Goal: Information Seeking & Learning: Check status

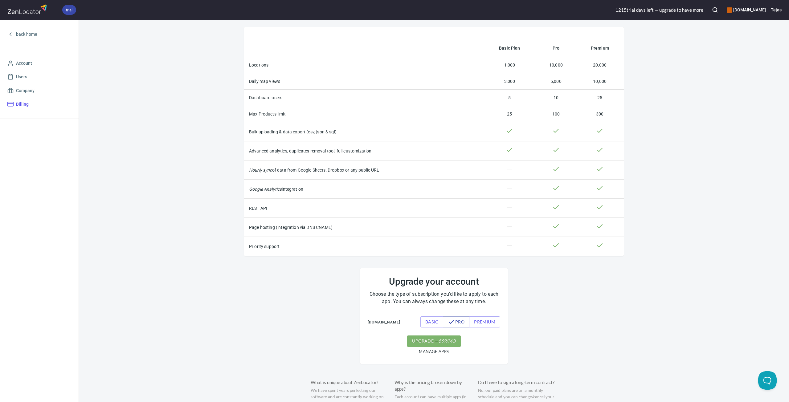
click at [255, 82] on th "Daily map views" at bounding box center [363, 81] width 239 height 16
click at [272, 82] on th "Daily map views" at bounding box center [363, 81] width 239 height 16
click at [272, 83] on th "Daily map views" at bounding box center [363, 81] width 239 height 16
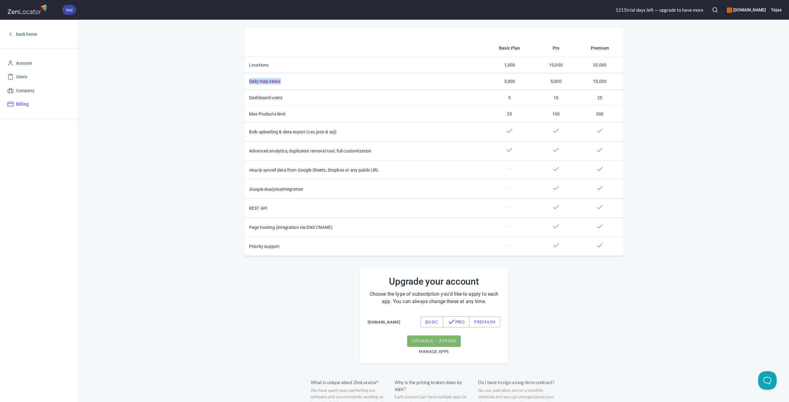
click at [272, 83] on th "Daily map views" at bounding box center [363, 81] width 239 height 16
click at [272, 84] on th "Daily map views" at bounding box center [363, 81] width 239 height 16
click at [261, 97] on th "Dashboard users" at bounding box center [363, 98] width 239 height 16
click at [275, 84] on th "Daily map views" at bounding box center [363, 81] width 239 height 16
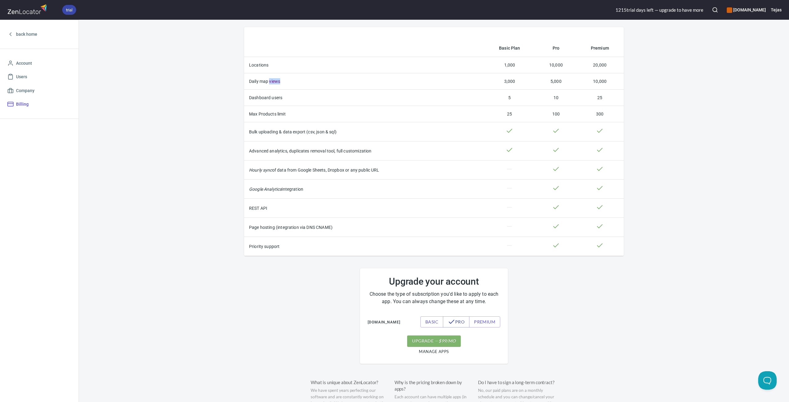
click at [275, 84] on th "Daily map views" at bounding box center [363, 81] width 239 height 16
click at [506, 80] on td "3,000" at bounding box center [509, 81] width 53 height 16
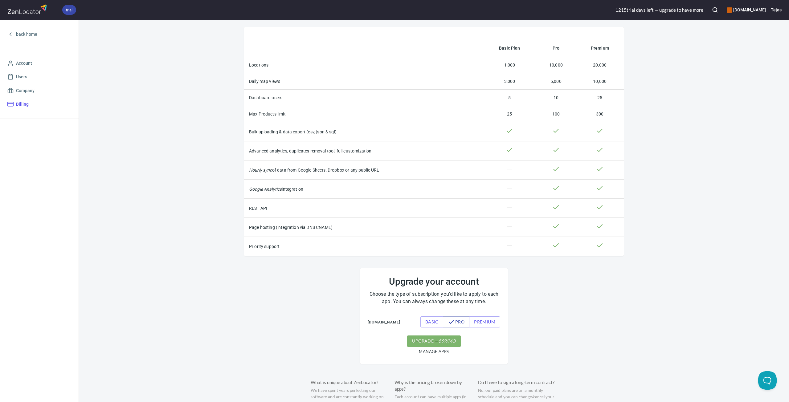
click at [265, 115] on th "Max Products limit" at bounding box center [363, 114] width 239 height 16
click at [712, 149] on div "Basic Plan Pro Premium Locations 1,000 10,000 20,000 Daily map views 3,000 5,00…" at bounding box center [434, 275] width 710 height 511
click at [682, 125] on div "Basic Plan Pro Premium Locations 1,000 10,000 20,000 Daily map views 3,000 5,00…" at bounding box center [434, 275] width 710 height 511
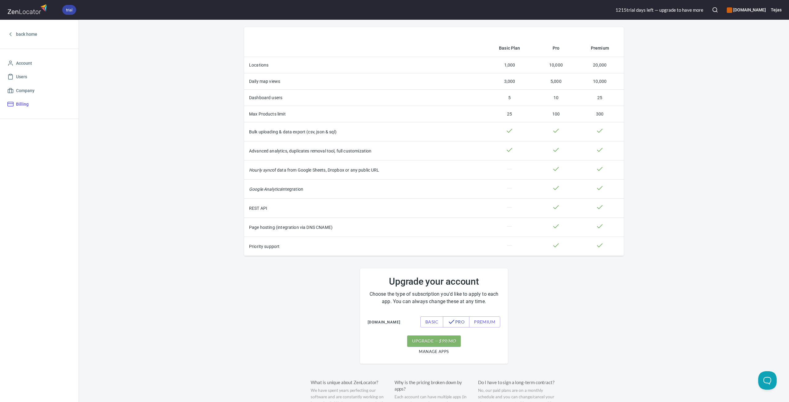
click at [682, 125] on div "Basic Plan Pro Premium Locations 1,000 10,000 20,000 Daily map views 3,000 5,00…" at bounding box center [434, 275] width 710 height 511
click at [684, 121] on div "Basic Plan Pro Premium Locations 1,000 10,000 20,000 Daily map views 3,000 5,00…" at bounding box center [434, 275] width 710 height 511
click at [14, 34] on span "back home" at bounding box center [39, 35] width 64 height 8
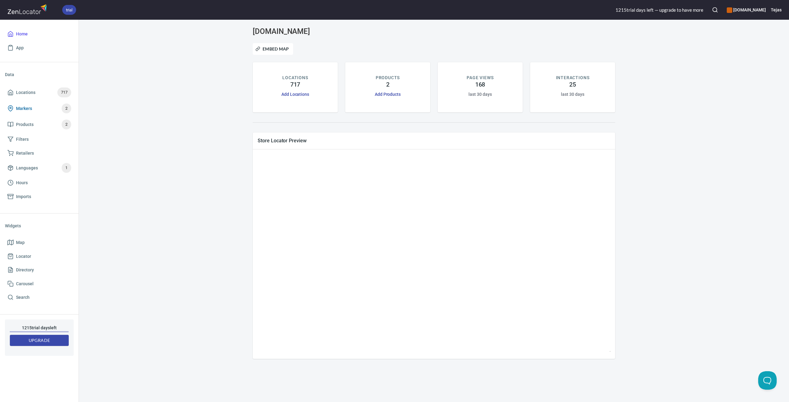
click at [28, 109] on span "Markers" at bounding box center [24, 109] width 16 height 8
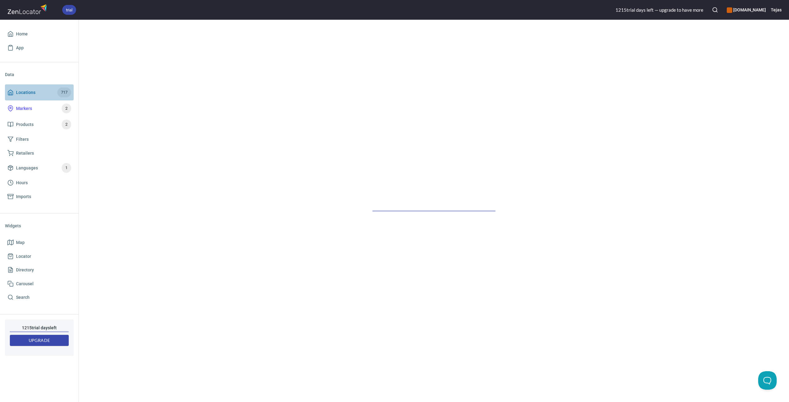
click at [30, 92] on span "Locations" at bounding box center [25, 93] width 19 height 8
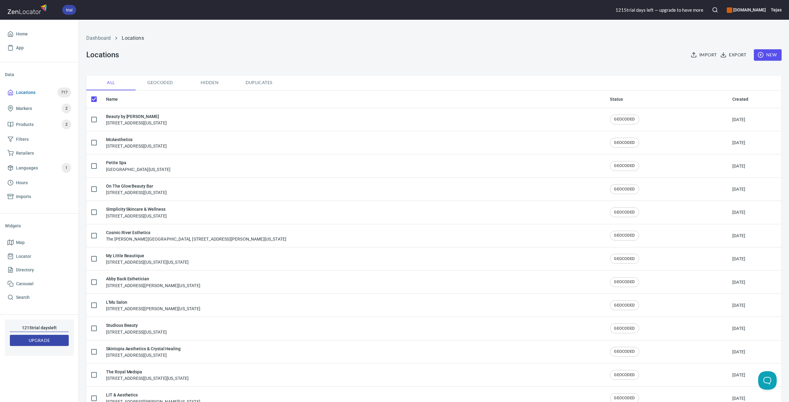
checkbox input "false"
click at [383, 63] on div "Dashboard Locations Locations Import Export New" at bounding box center [434, 47] width 703 height 48
click at [489, 61] on div "Dashboard Locations Locations Import Export New" at bounding box center [434, 47] width 703 height 48
click at [498, 67] on div "Dashboard Locations Locations Import Export New" at bounding box center [434, 47] width 703 height 48
click at [64, 93] on span "717" at bounding box center [64, 92] width 14 height 7
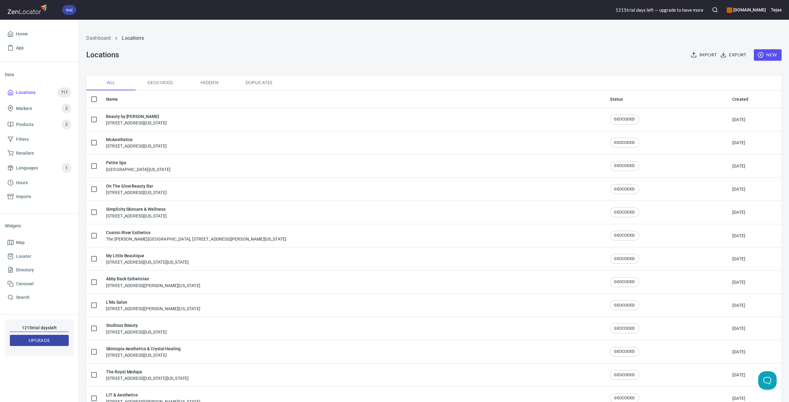
click at [423, 64] on div "Dashboard Locations Locations Import Export New" at bounding box center [434, 47] width 703 height 48
click at [426, 64] on div "Dashboard Locations Locations Import Export New" at bounding box center [434, 47] width 703 height 48
click at [423, 60] on div "Dashboard Locations Locations Import Export New" at bounding box center [434, 47] width 703 height 48
click at [424, 60] on div "Dashboard Locations Locations Import Export New" at bounding box center [434, 47] width 703 height 48
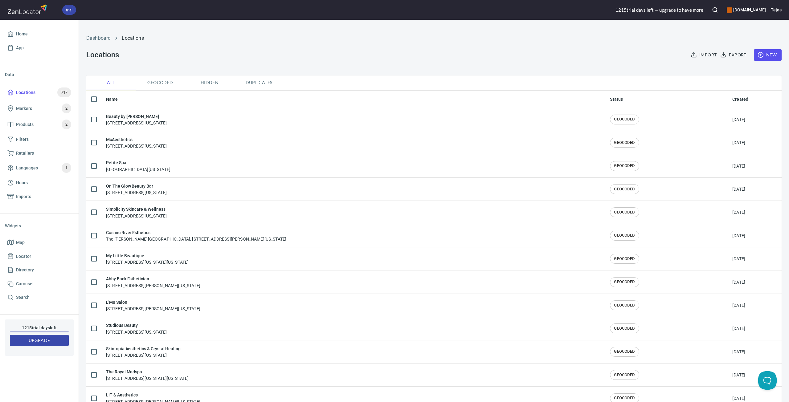
click at [425, 60] on div "Dashboard Locations Locations Import Export New" at bounding box center [434, 47] width 703 height 48
click at [430, 51] on div "Dashboard Locations Locations Import Export New" at bounding box center [434, 47] width 703 height 48
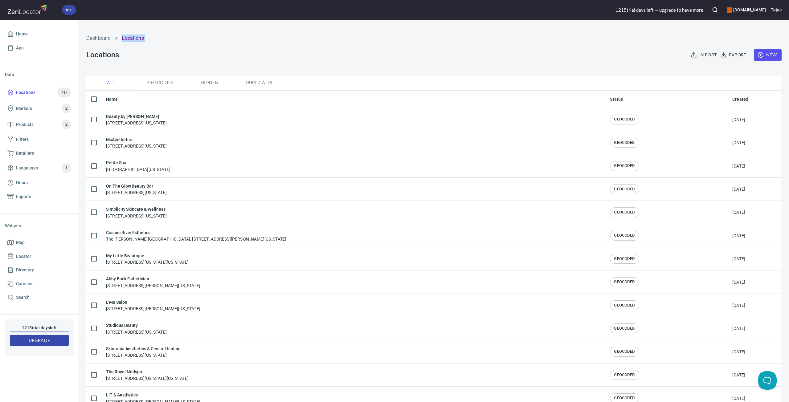
click at [430, 51] on div "Dashboard Locations Locations Import Export New" at bounding box center [434, 47] width 703 height 48
click at [433, 51] on div "Dashboard Locations Locations Import Export New" at bounding box center [434, 47] width 703 height 48
